Goal: Transaction & Acquisition: Purchase product/service

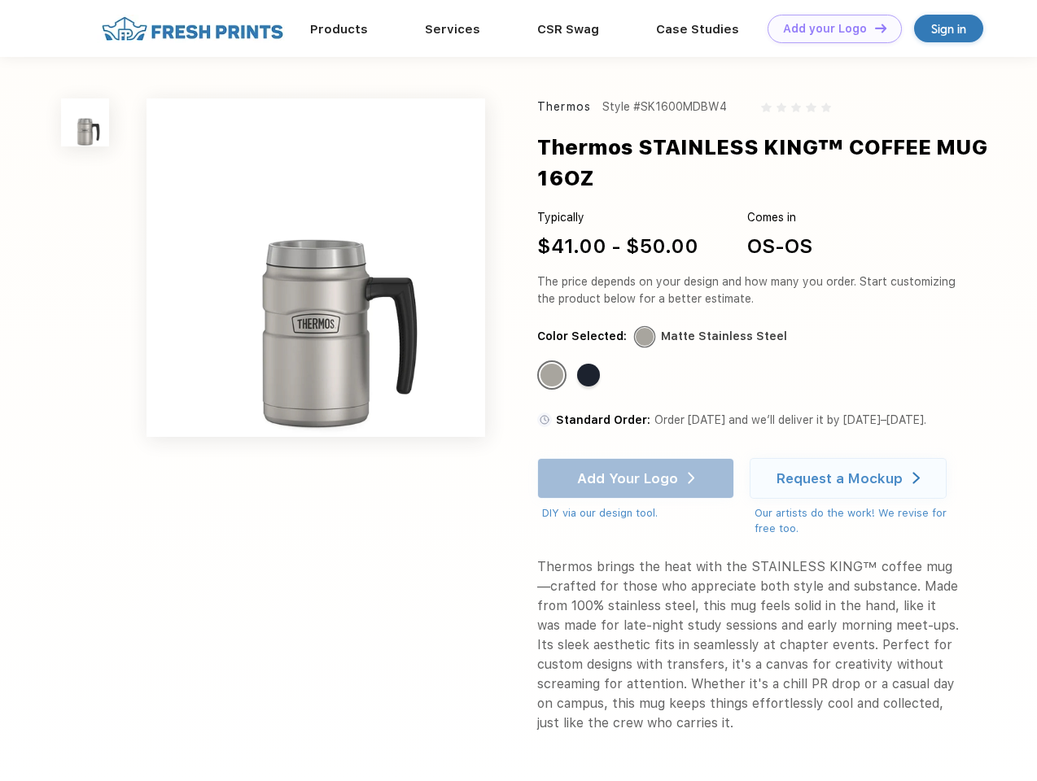
click at [828, 28] on link "Add your Logo Design Tool" at bounding box center [834, 29] width 134 height 28
click at [0, 0] on div "Design Tool" at bounding box center [0, 0] width 0 height 0
click at [873, 28] on link "Add your Logo Design Tool" at bounding box center [834, 29] width 134 height 28
click at [85, 122] on img at bounding box center [85, 122] width 48 height 48
click at [553, 376] on div "Standard Color" at bounding box center [551, 375] width 23 height 23
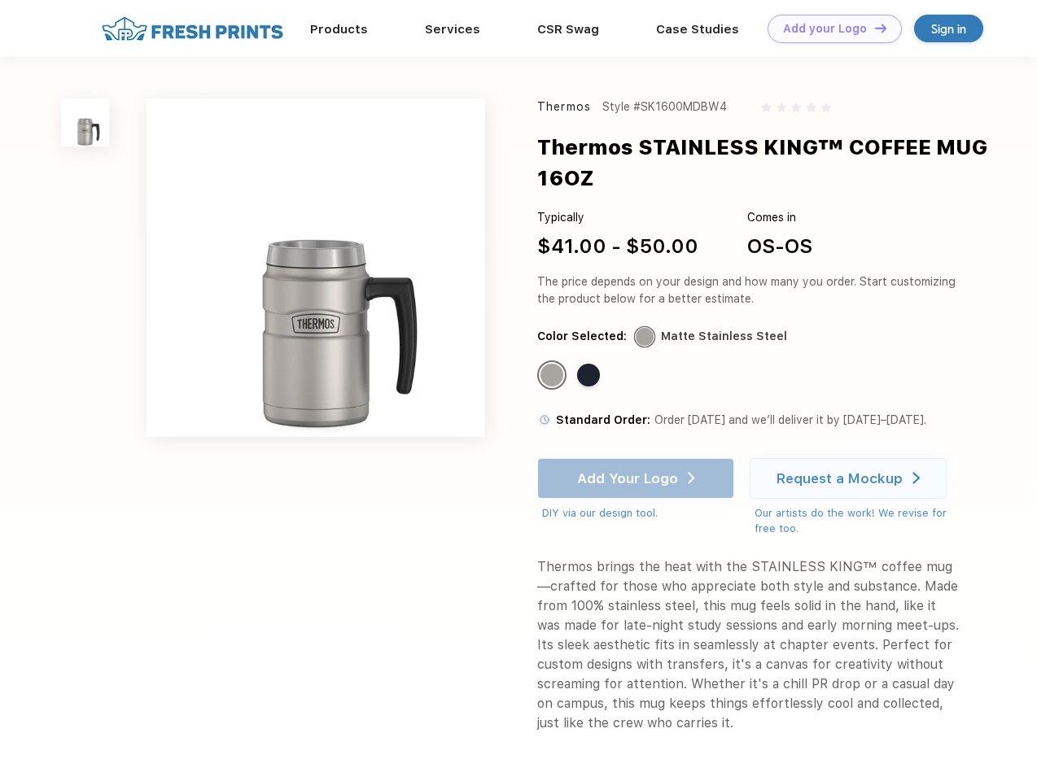
click at [590, 376] on div "Standard Color" at bounding box center [588, 375] width 23 height 23
click at [637, 478] on div "Add Your Logo DIY via our design tool. Ah shoot! This product isn't up in our d…" at bounding box center [635, 489] width 197 height 63
click at [850, 478] on div "Request a Mockup" at bounding box center [839, 478] width 126 height 16
